Goal: Go to known website: Access a specific website the user already knows

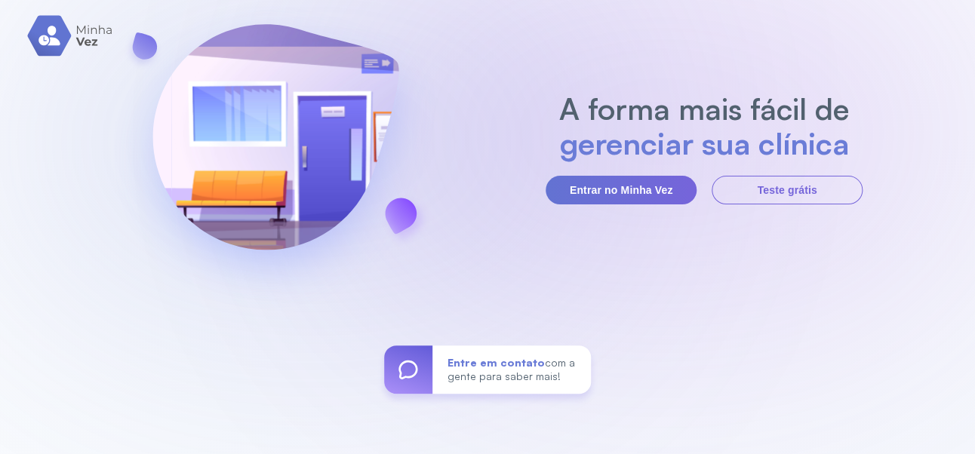
click at [665, 205] on button "Entrar no Minha Vez" at bounding box center [621, 190] width 151 height 29
click at [605, 205] on button "Entrar no Minha Vez" at bounding box center [621, 190] width 151 height 29
